Goal: Use online tool/utility: Utilize a website feature to perform a specific function

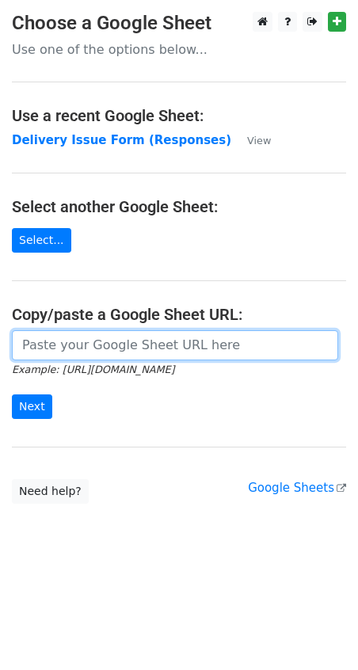
click at [61, 341] on input "url" at bounding box center [175, 345] width 326 height 30
paste input "https://docs.google.com/spreadsheets/d/1qQHD5SoE2zCQxW73jNxLPRujqbOdsJS1upL9tDW…"
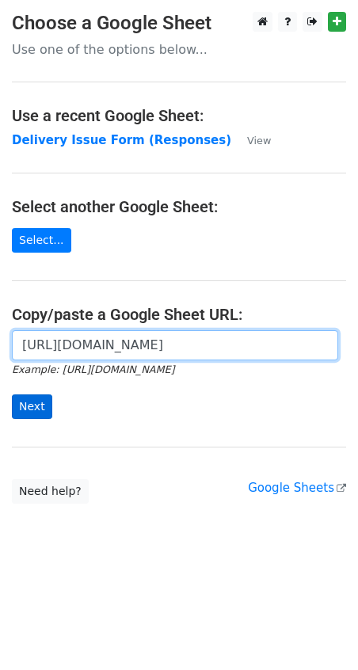
type input "https://docs.google.com/spreadsheets/d/1qQHD5SoE2zCQxW73jNxLPRujqbOdsJS1upL9tDW…"
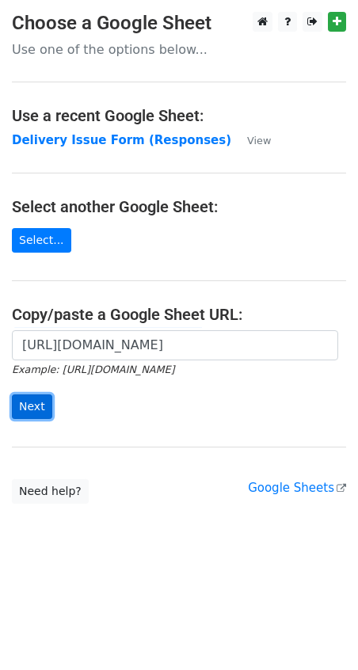
scroll to position [0, 0]
click at [25, 406] on input "Next" at bounding box center [32, 407] width 40 height 25
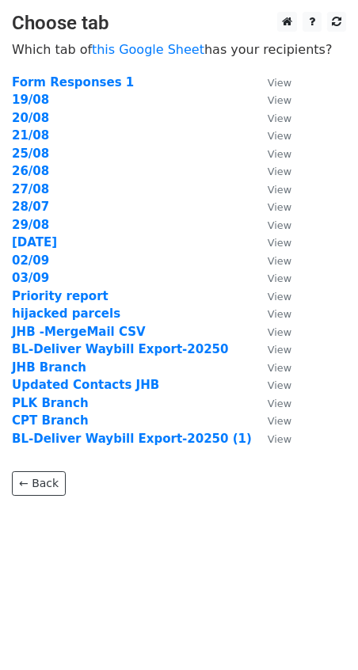
click at [48, 279] on td "03/09" at bounding box center [132, 278] width 240 height 18
click at [32, 280] on strong "03/09" at bounding box center [30, 278] width 37 height 14
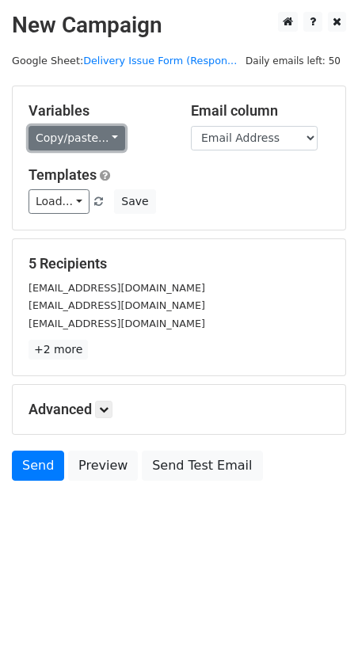
click at [100, 139] on link "Copy/paste..." at bounding box center [77, 138] width 97 height 25
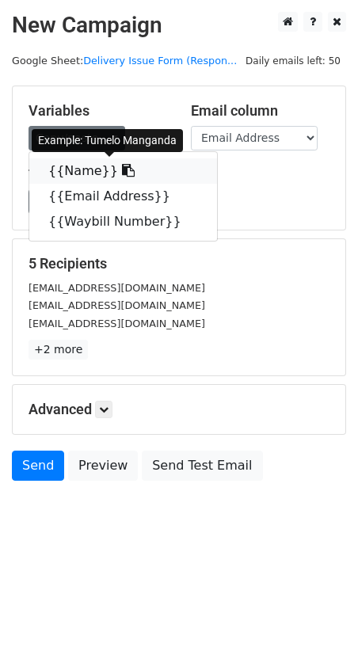
click at [83, 165] on link "{{Name}}" at bounding box center [123, 170] width 188 height 25
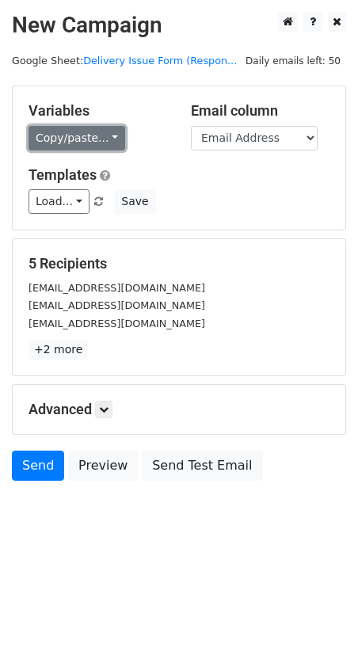
click at [105, 147] on link "Copy/paste..." at bounding box center [77, 138] width 97 height 25
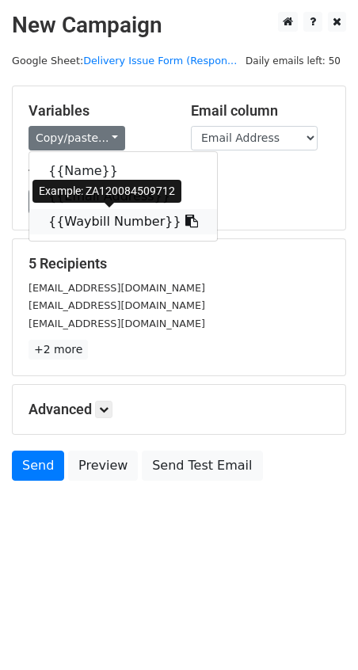
click at [105, 219] on link "{{Waybill Number}}" at bounding box center [123, 221] width 188 height 25
